Goal: Transaction & Acquisition: Purchase product/service

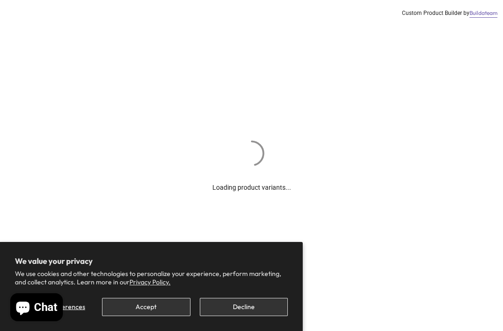
click at [235, 308] on button "Decline" at bounding box center [244, 306] width 88 height 18
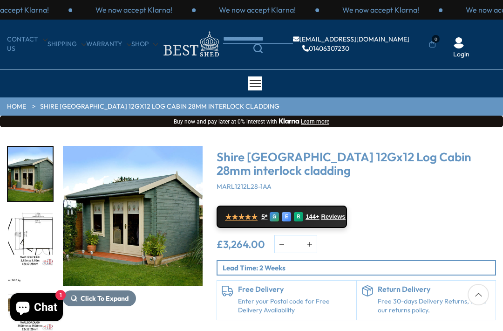
click at [183, 264] on img "1 / 18" at bounding box center [133, 216] width 140 height 140
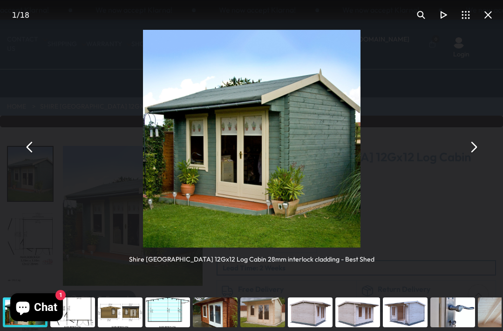
click at [469, 147] on button "You can close this modal content with the ESC key" at bounding box center [473, 146] width 22 height 22
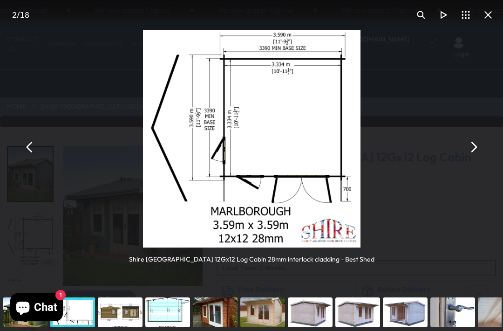
click at [475, 149] on button "You can close this modal content with the ESC key" at bounding box center [473, 146] width 22 height 22
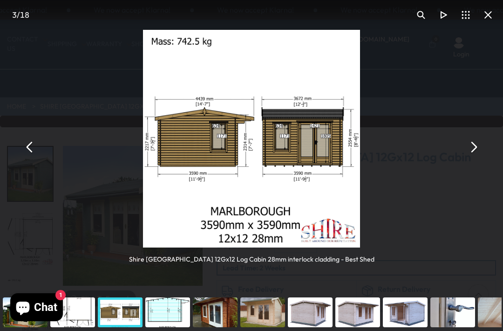
click at [475, 151] on button "You can close this modal content with the ESC key" at bounding box center [473, 146] width 22 height 22
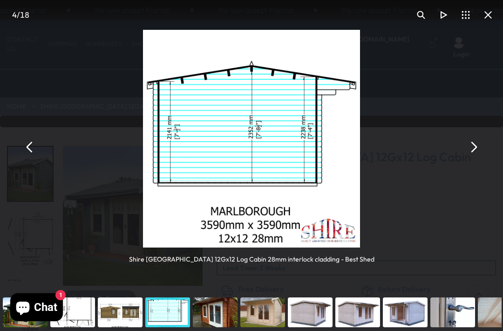
click at [498, 14] on button "You can close this modal content with the ESC key" at bounding box center [488, 15] width 22 height 22
